Goal: Find contact information

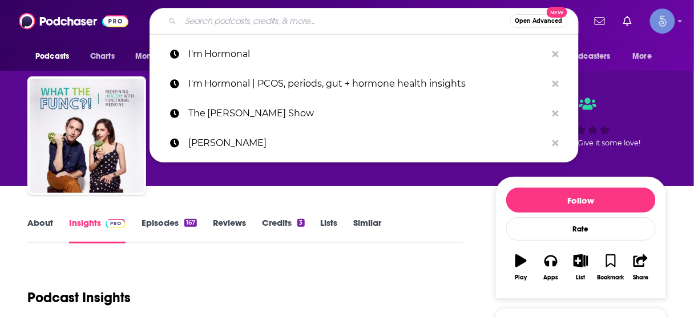
click at [346, 23] on input "Search podcasts, credits, & more..." at bounding box center [345, 21] width 329 height 18
paste input "Braving Business: Tales of Entrepreneurial Resilience and Courage in the Face o…"
type input "Braving Business: Tales of Entrepreneurial Resilience and Courage in the Face o…"
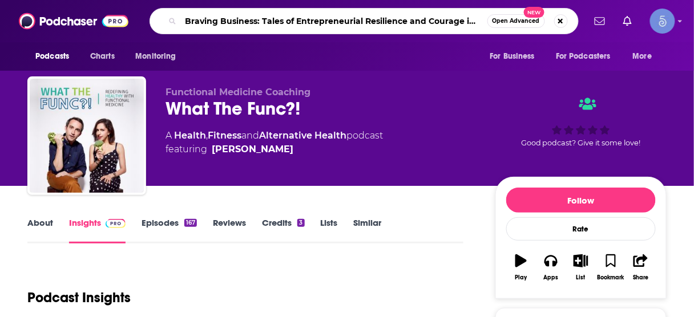
scroll to position [0, 80]
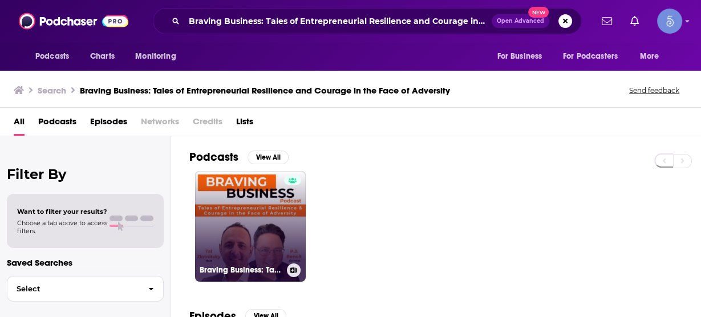
click at [239, 221] on link "Braving Business: Tales of Entrepreneurial Resilience and Courage in the Face o…" at bounding box center [250, 226] width 111 height 111
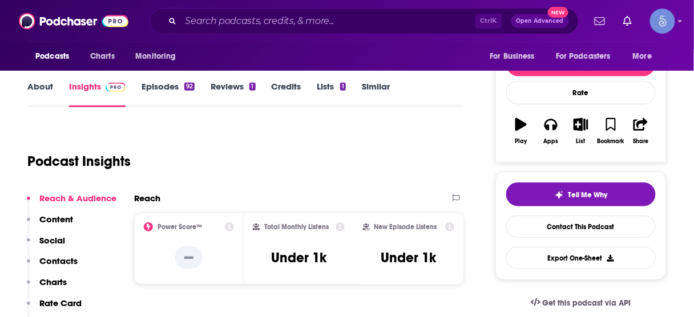
scroll to position [137, 0]
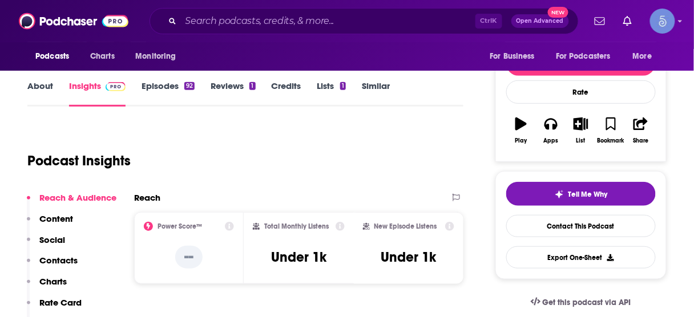
click at [73, 261] on p "Contacts" at bounding box center [58, 260] width 38 height 11
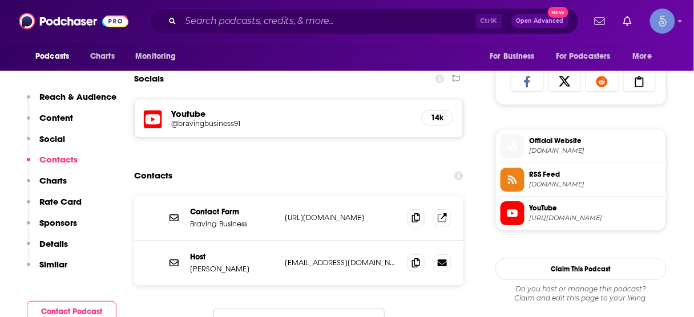
scroll to position [753, 0]
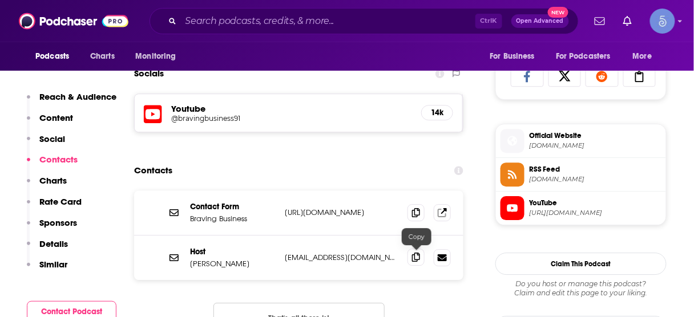
click at [415, 256] on icon at bounding box center [416, 257] width 8 height 9
